Goal: Information Seeking & Learning: Find specific fact

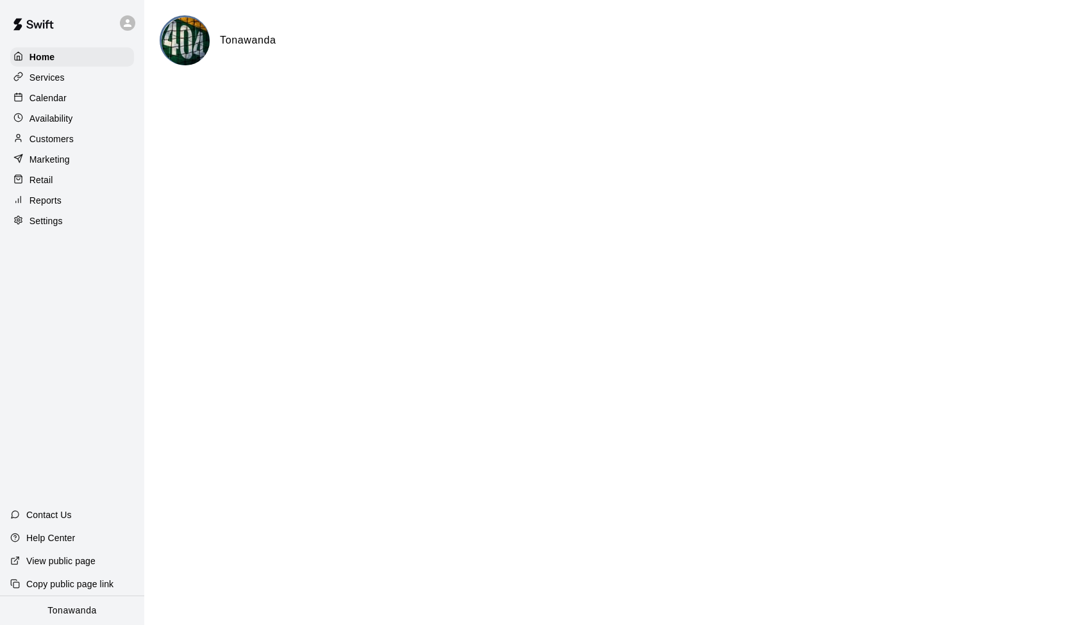
click at [43, 138] on p "Customers" at bounding box center [51, 139] width 44 height 13
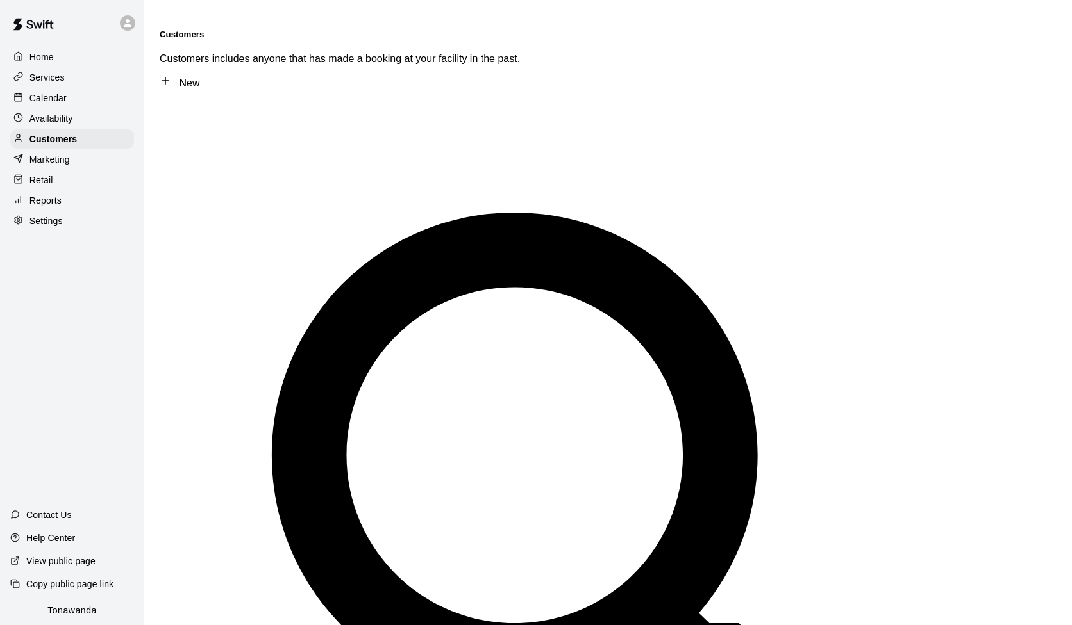
click at [48, 98] on p "Calendar" at bounding box center [47, 98] width 37 height 13
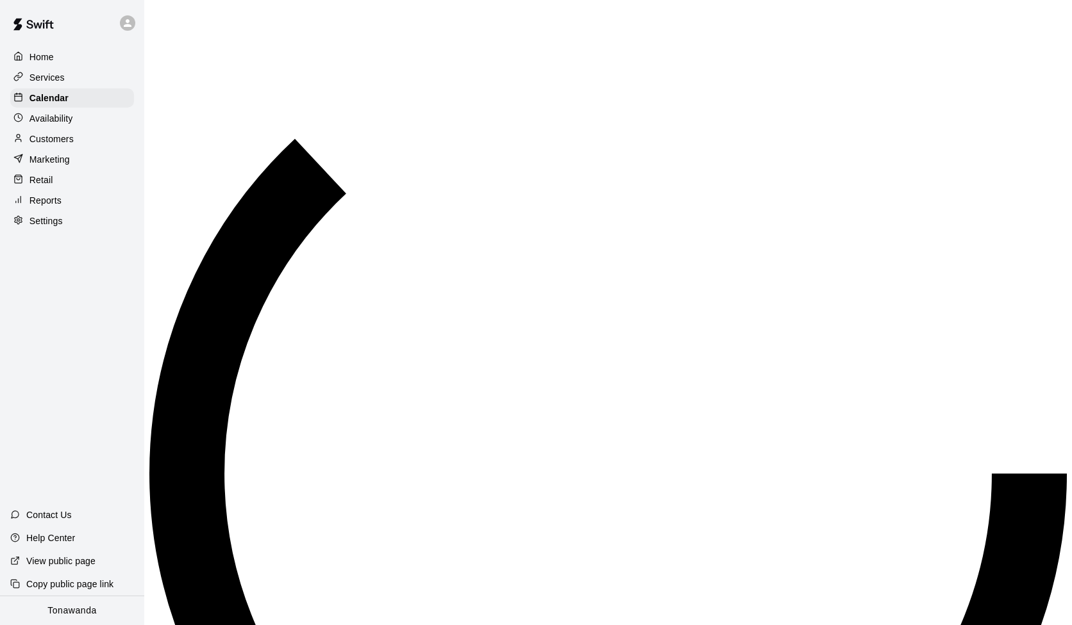
scroll to position [560, 0]
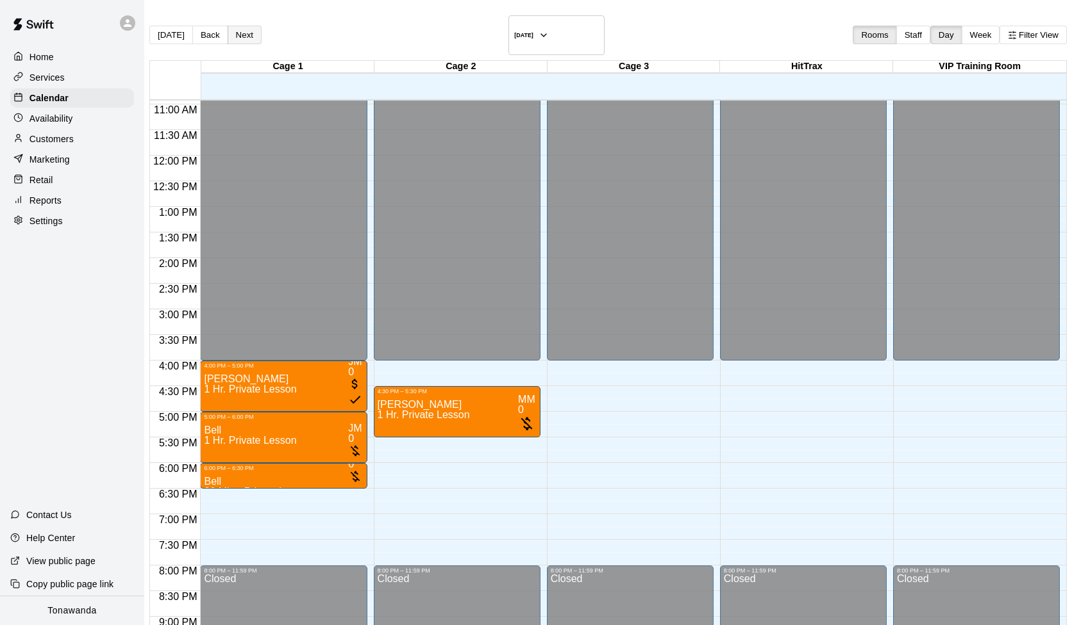
click at [261, 29] on button "Next" at bounding box center [245, 35] width 34 height 19
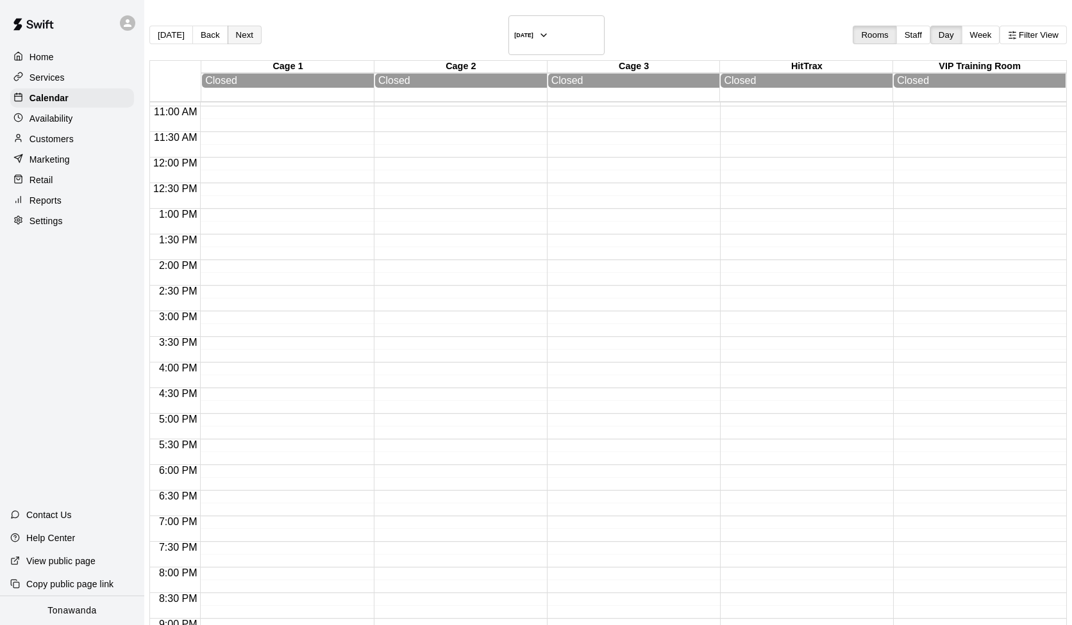
click at [261, 29] on button "Next" at bounding box center [245, 35] width 34 height 19
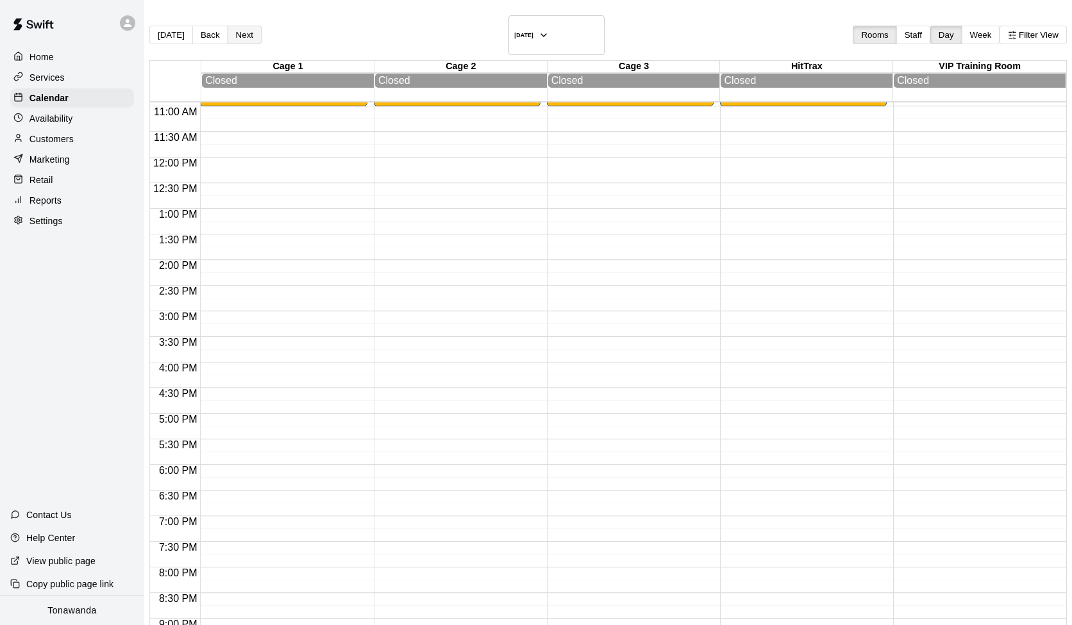
click at [261, 28] on button "Next" at bounding box center [245, 35] width 34 height 19
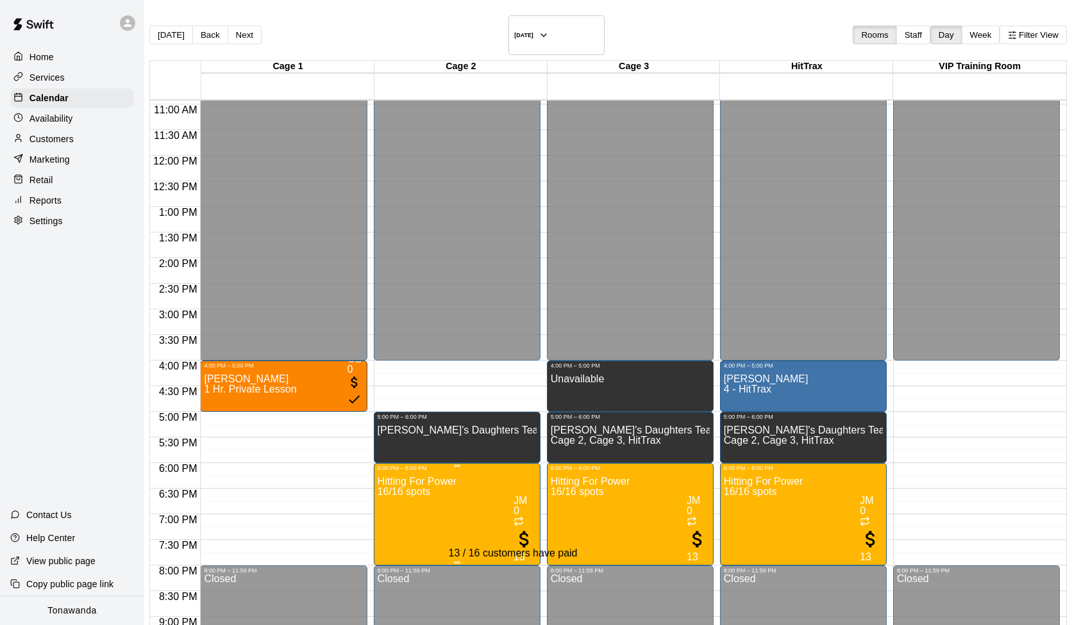
click at [513, 542] on span "13" at bounding box center [524, 552] width 22 height 21
drag, startPoint x: 536, startPoint y: 395, endPoint x: 429, endPoint y: 398, distance: 106.4
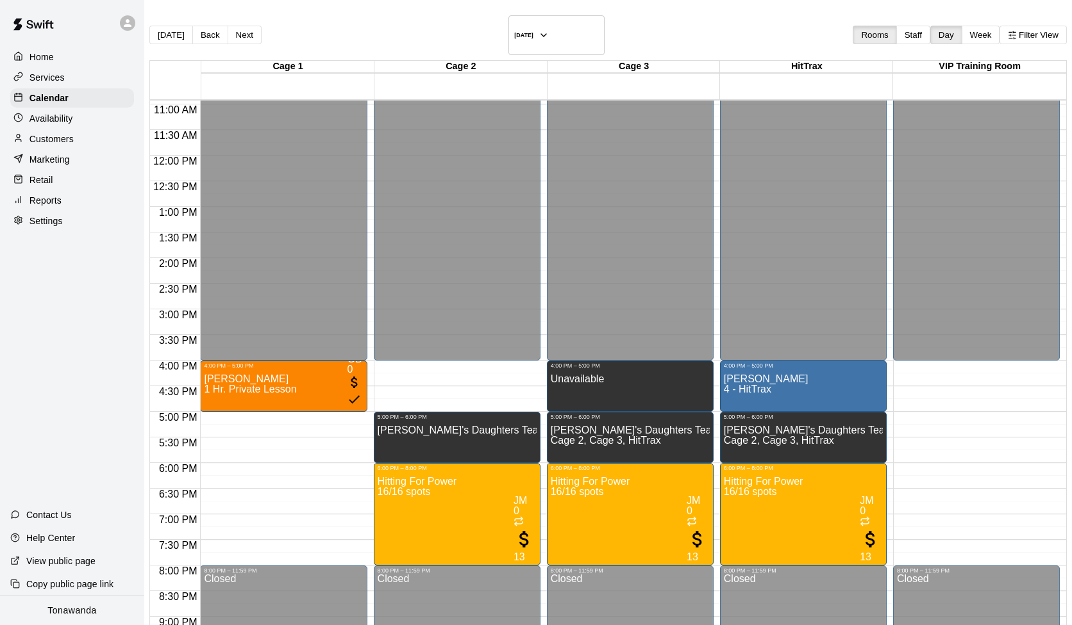
scroll to position [347, 0]
copy span "[PERSON_NAME][EMAIL_ADDRESS][DOMAIN_NAME]"
click at [44, 74] on p "Services" at bounding box center [46, 77] width 35 height 13
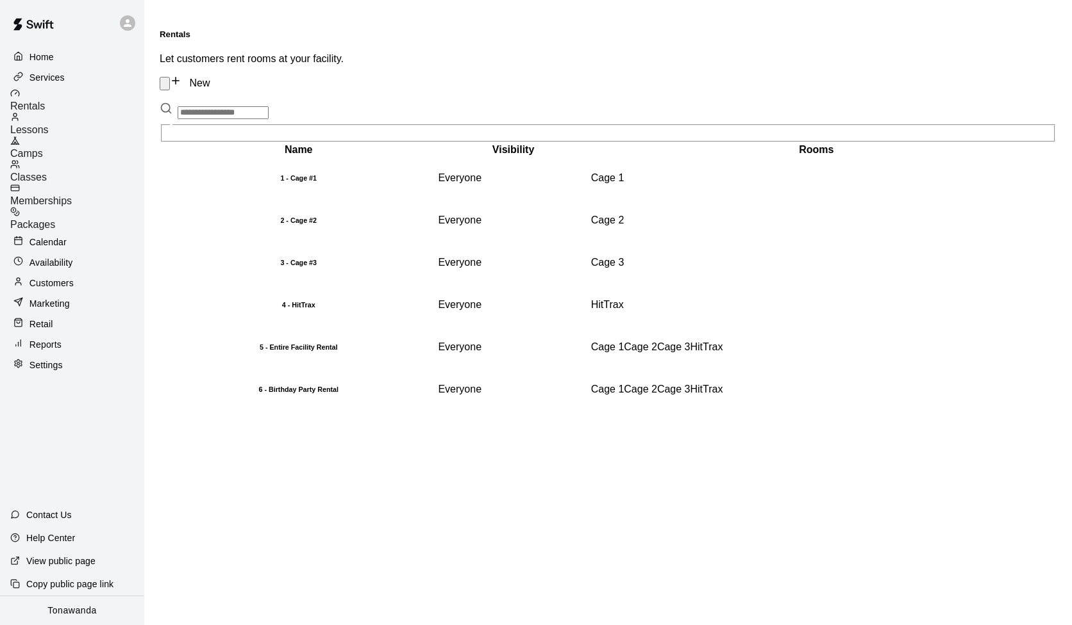
click at [43, 148] on span "Camps" at bounding box center [26, 153] width 33 height 11
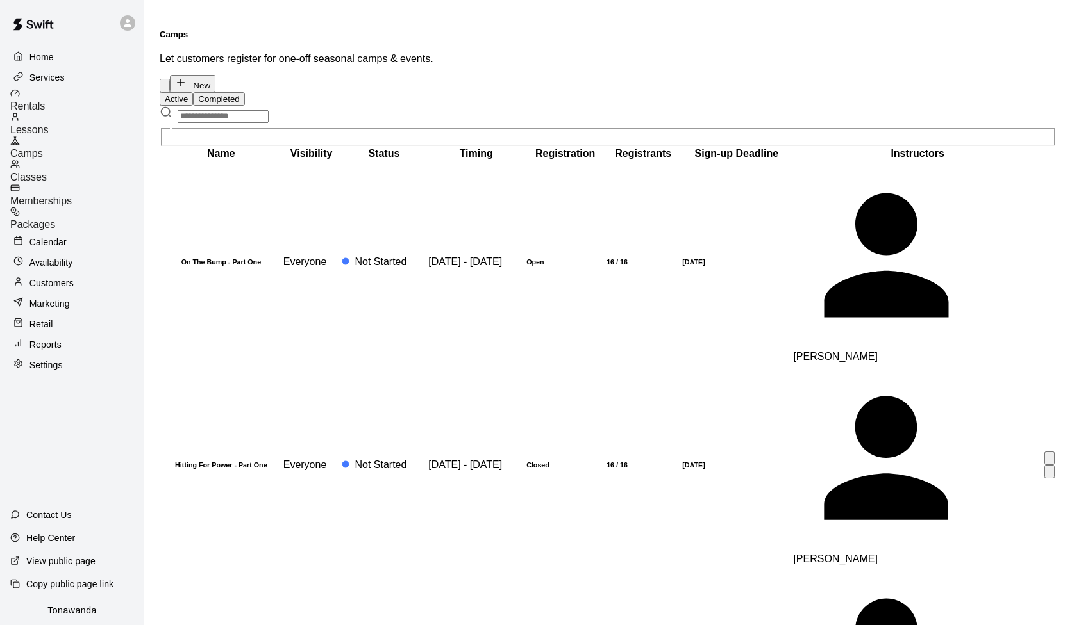
click at [253, 461] on h6 "Hitting For Power - Part One" at bounding box center [220, 465] width 119 height 8
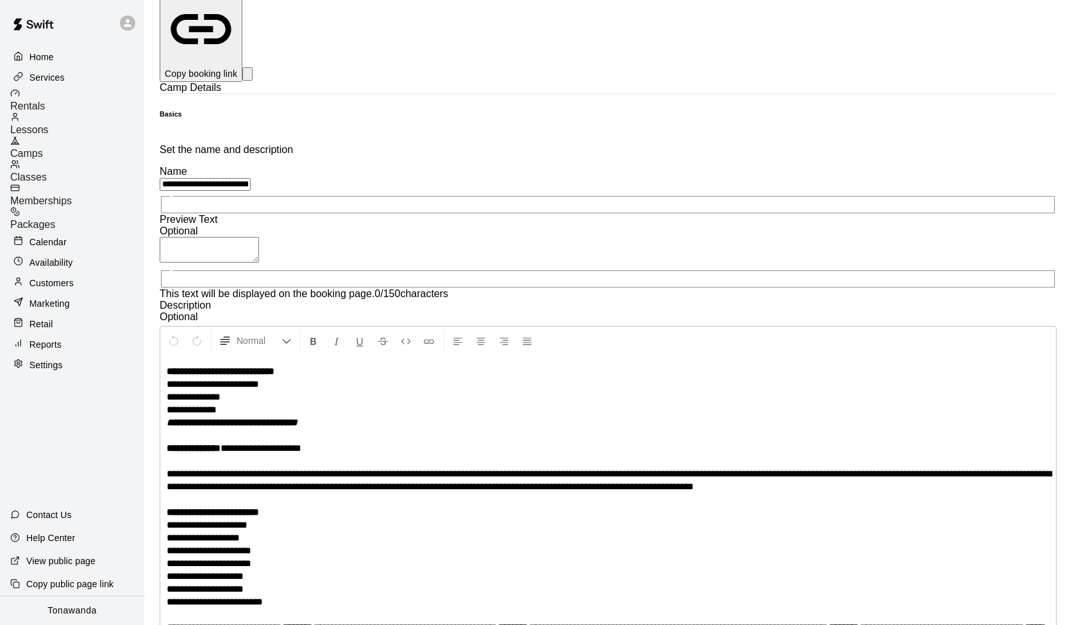
scroll to position [109, 0]
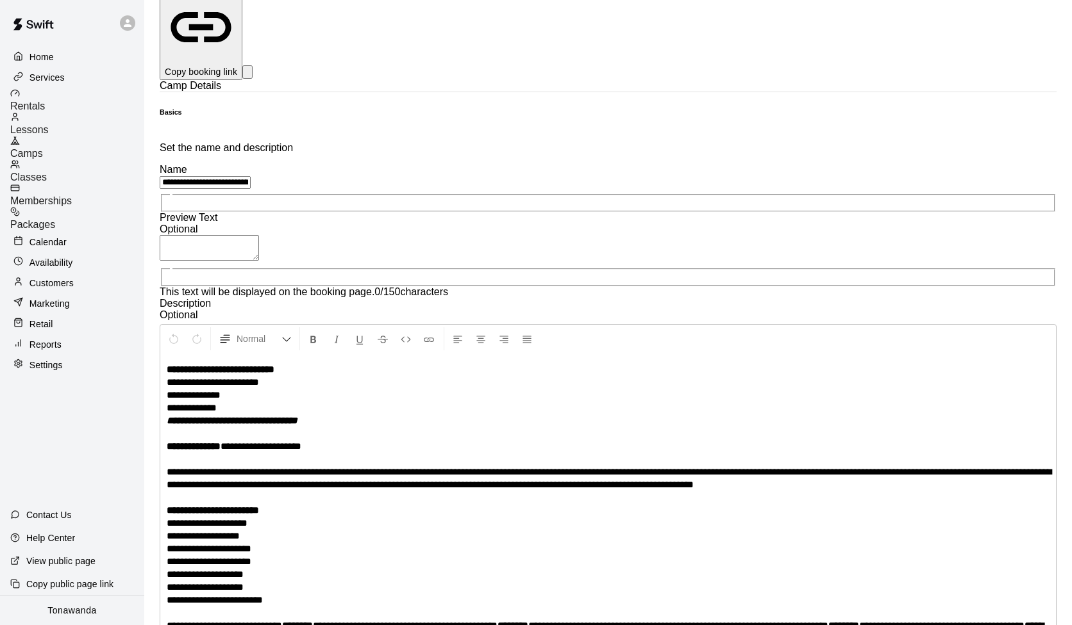
click at [274, 365] on strong "**********" at bounding box center [221, 370] width 108 height 10
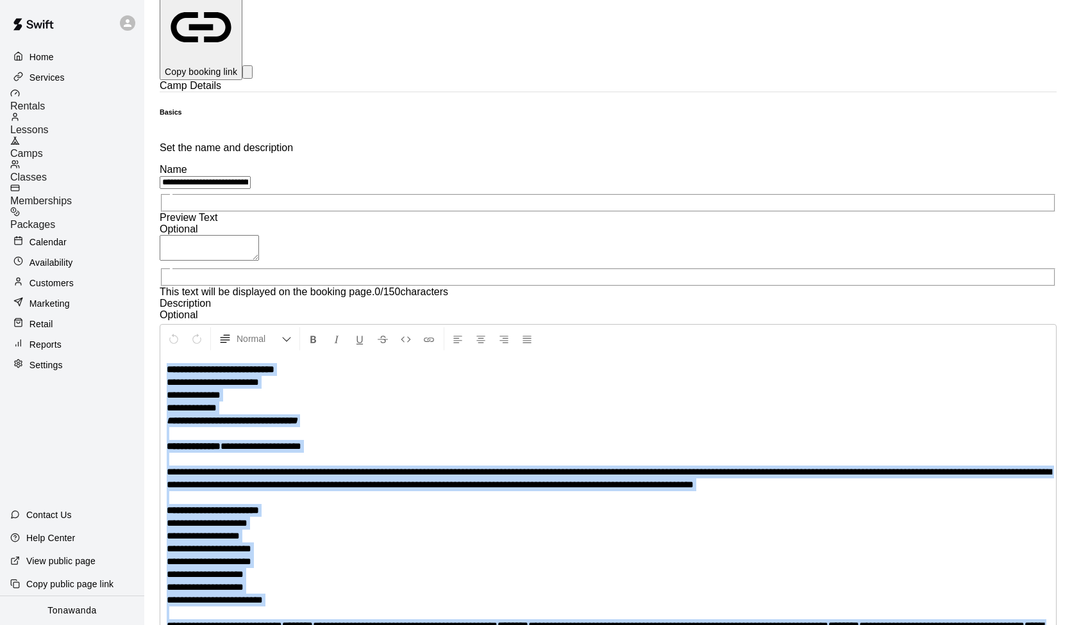
copy p "**********"
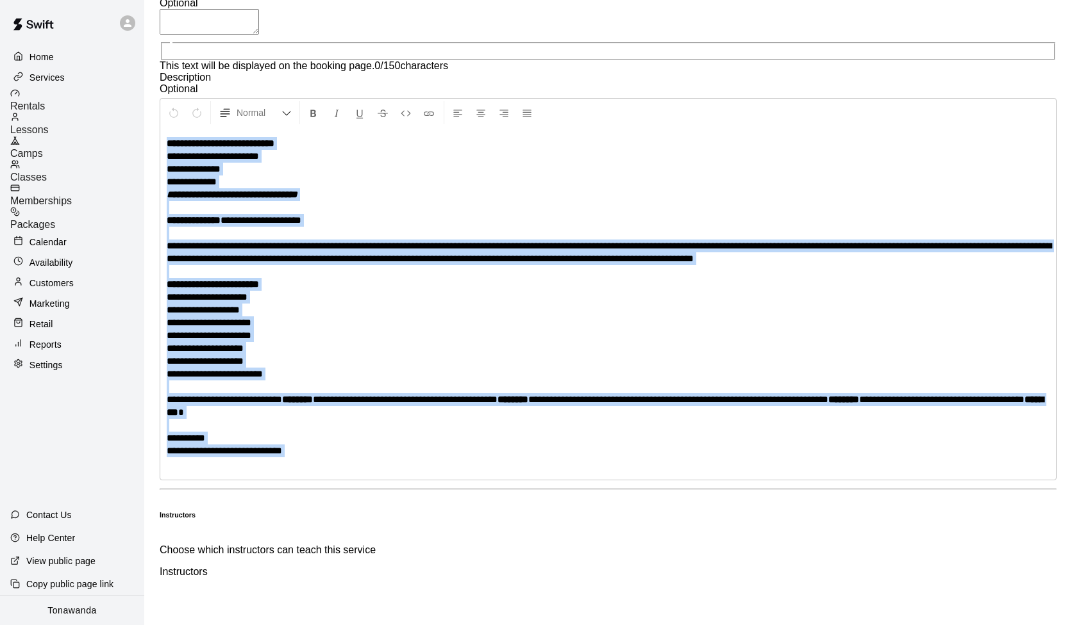
scroll to position [240, 0]
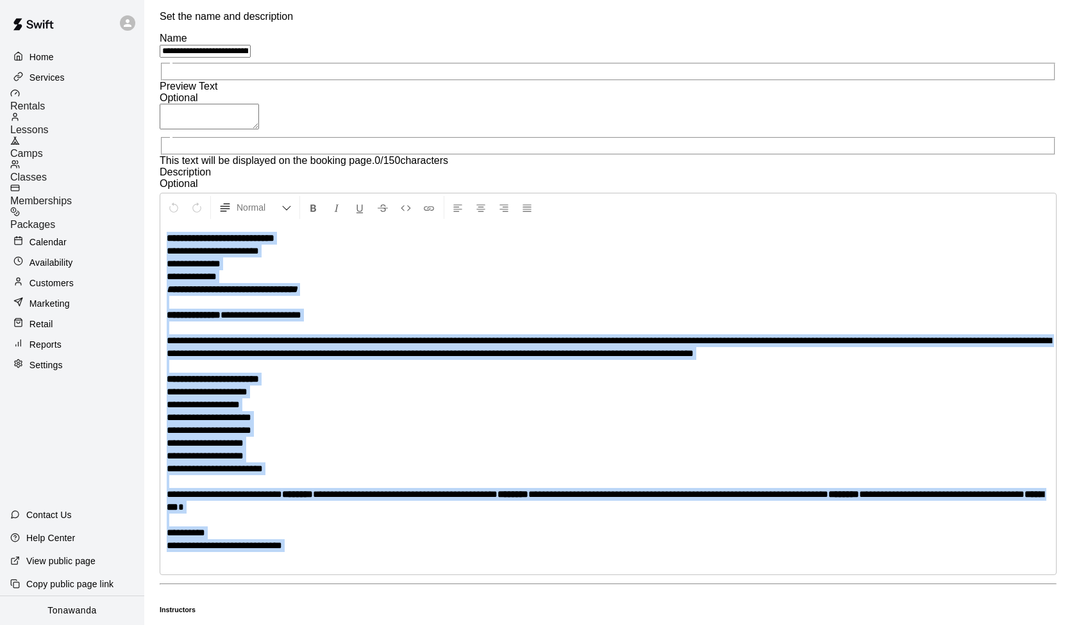
click at [48, 297] on p "Marketing" at bounding box center [49, 303] width 40 height 13
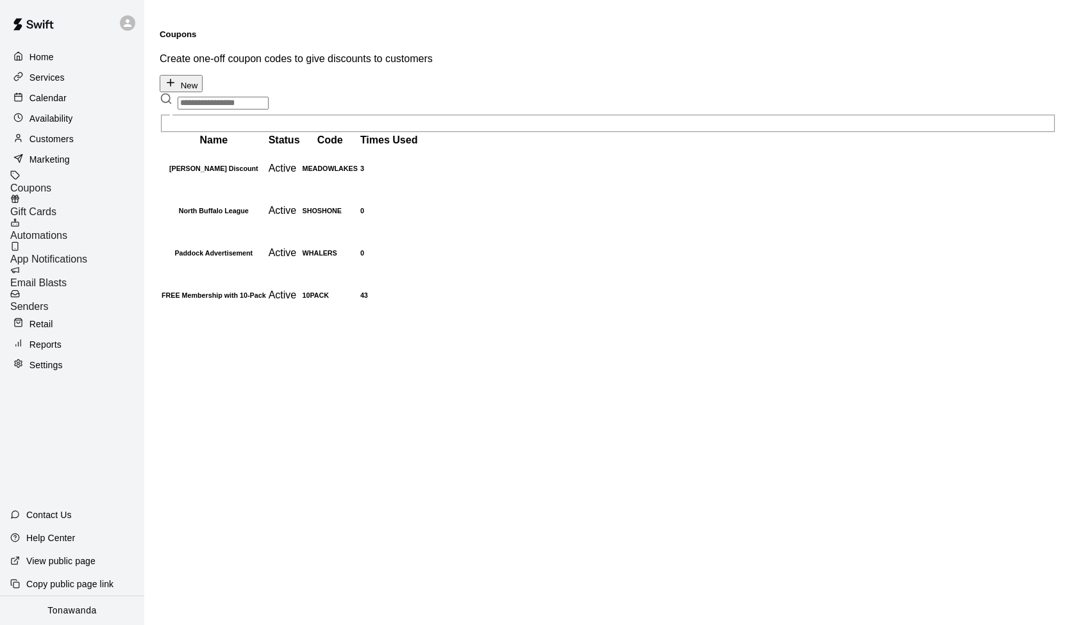
click at [67, 277] on span "Email Blasts" at bounding box center [38, 282] width 56 height 11
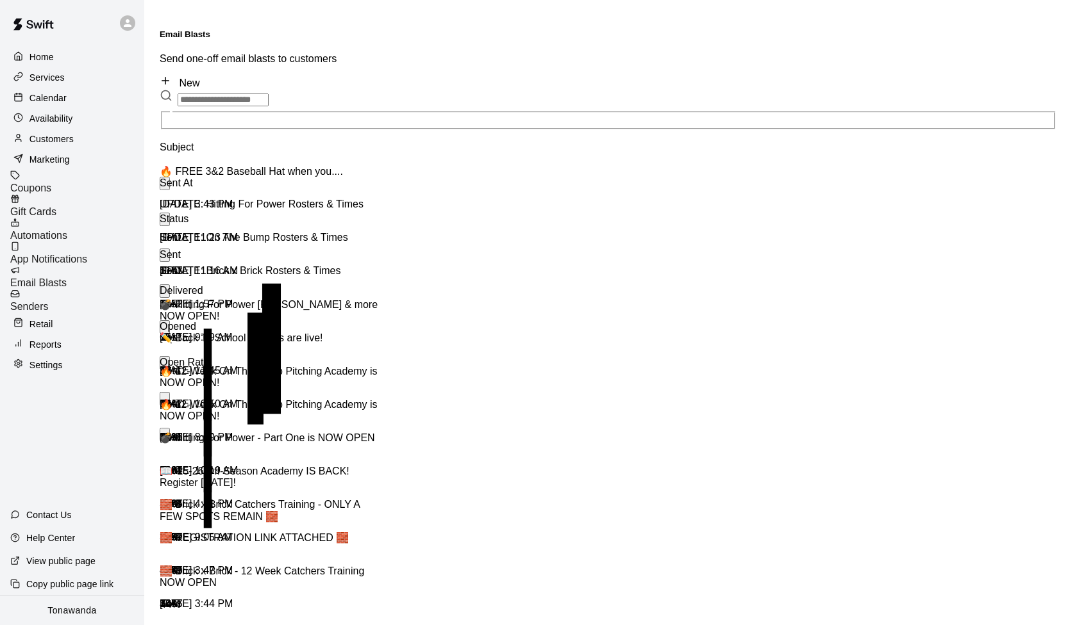
click at [240, 199] on div "UPDATE: Hitting For Power Rosters & Times" at bounding box center [272, 205] width 224 height 12
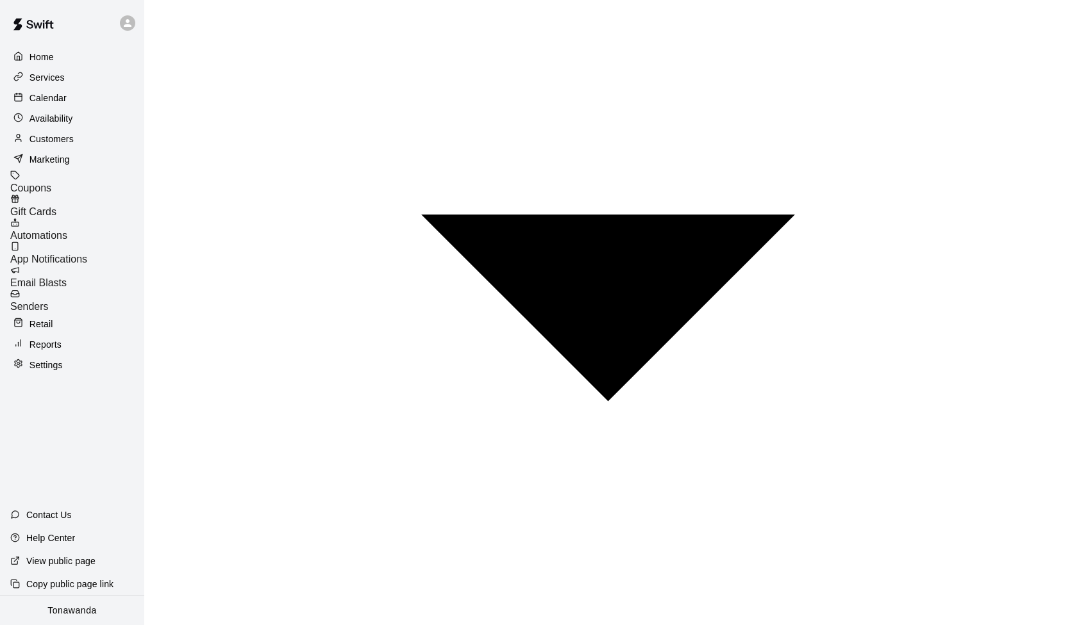
scroll to position [867, 0]
drag, startPoint x: 549, startPoint y: 97, endPoint x: 725, endPoint y: 575, distance: 509.8
copy td "Parents, We're just a few weeks away and wanted to send out the Rosters & Times…"
